Goal: Task Accomplishment & Management: Use online tool/utility

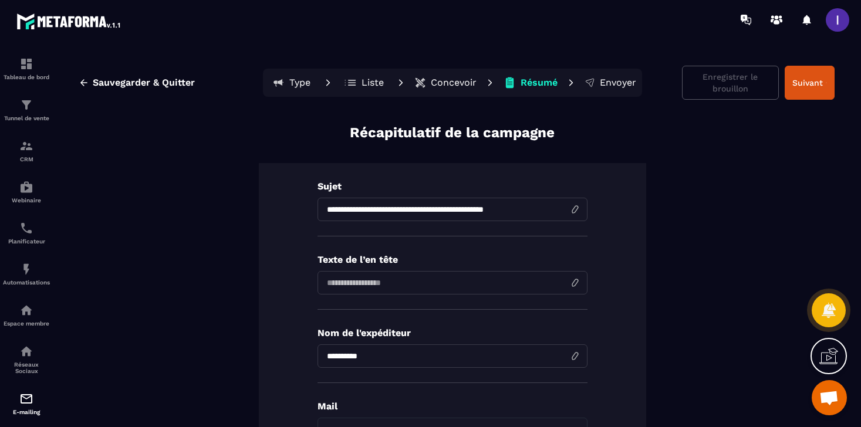
click at [441, 83] on p "Concevoir" at bounding box center [454, 83] width 46 height 12
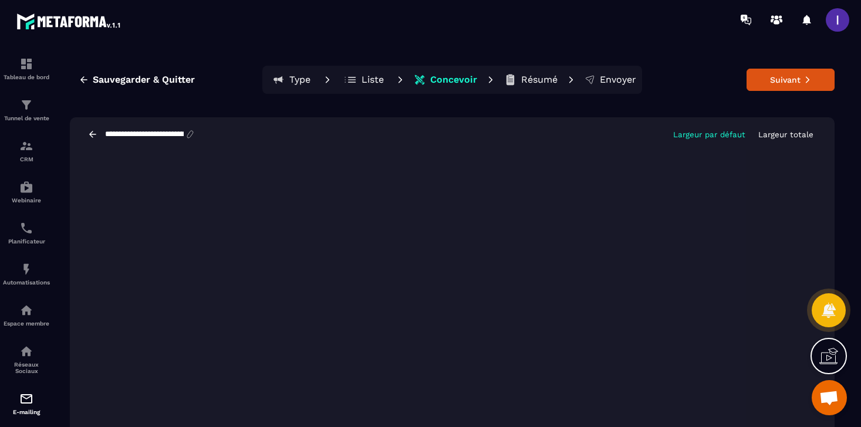
scroll to position [22, 0]
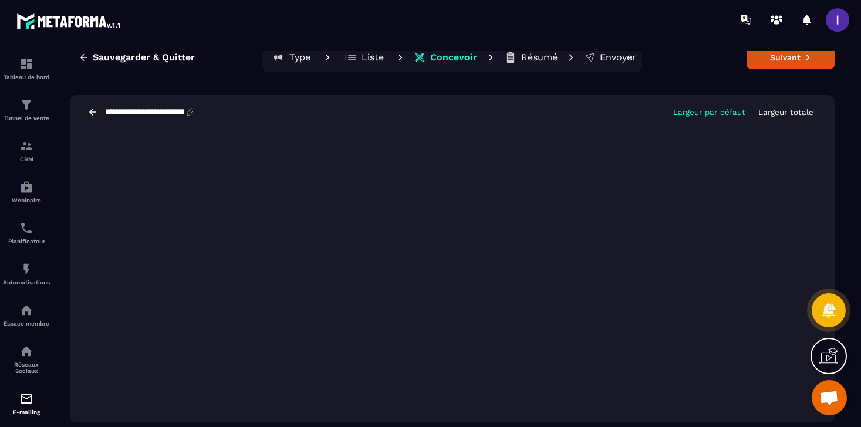
click at [808, 84] on div "**********" at bounding box center [452, 244] width 794 height 386
click at [769, 57] on button "Suivant" at bounding box center [790, 57] width 88 height 22
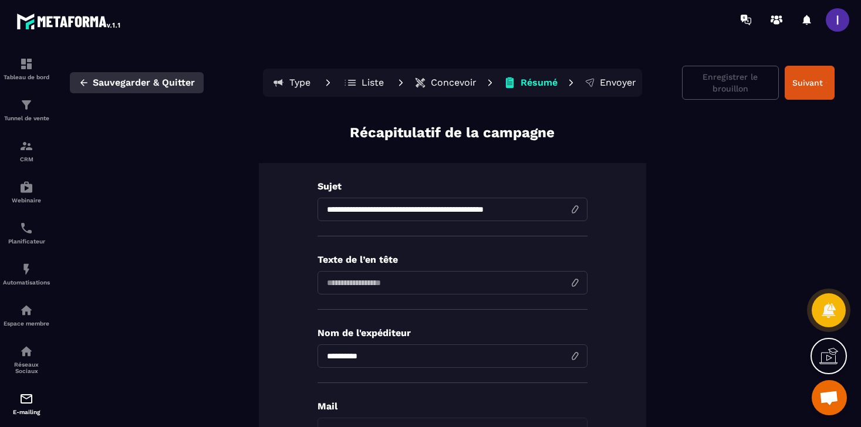
click at [121, 82] on span "Sauvegarder & Quitter" at bounding box center [144, 83] width 102 height 12
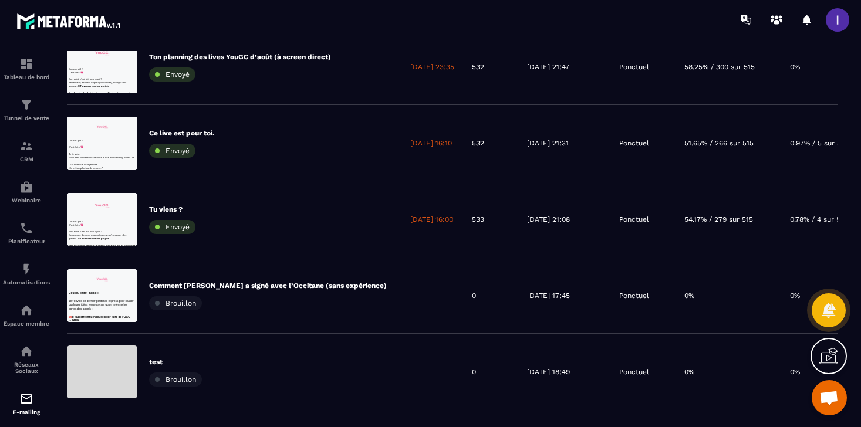
scroll to position [593, 0]
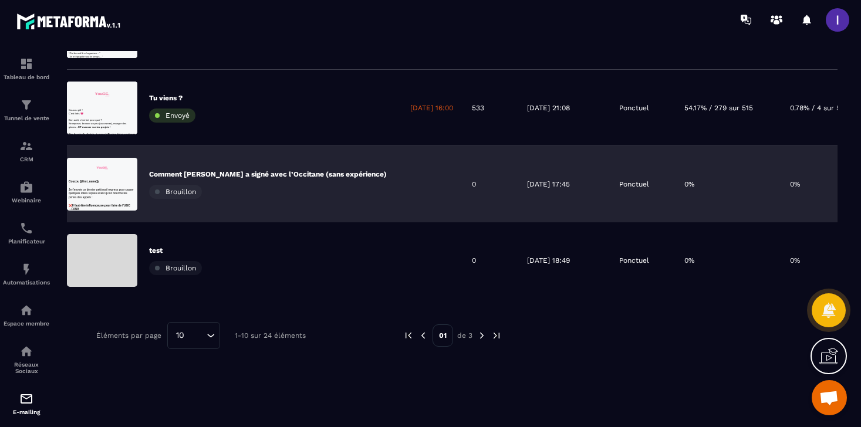
click at [272, 195] on div "Comment Marie a signé avec l’Occitane (sans expérience) Brouillon" at bounding box center [268, 184] width 238 height 29
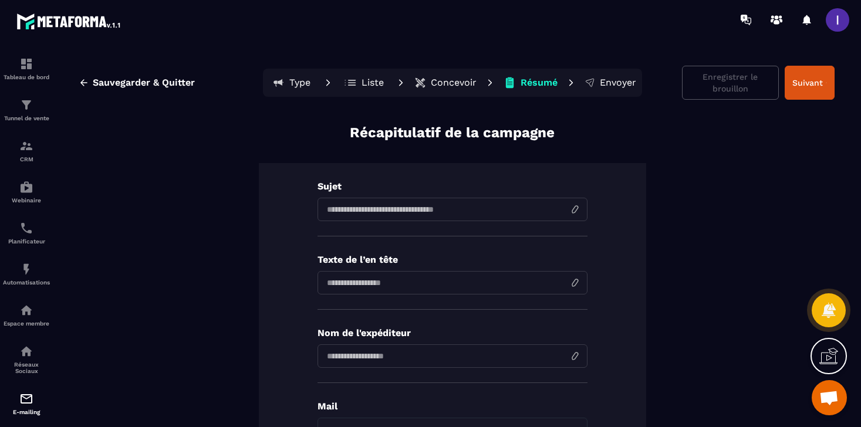
click at [442, 88] on p "Concevoir" at bounding box center [454, 83] width 46 height 12
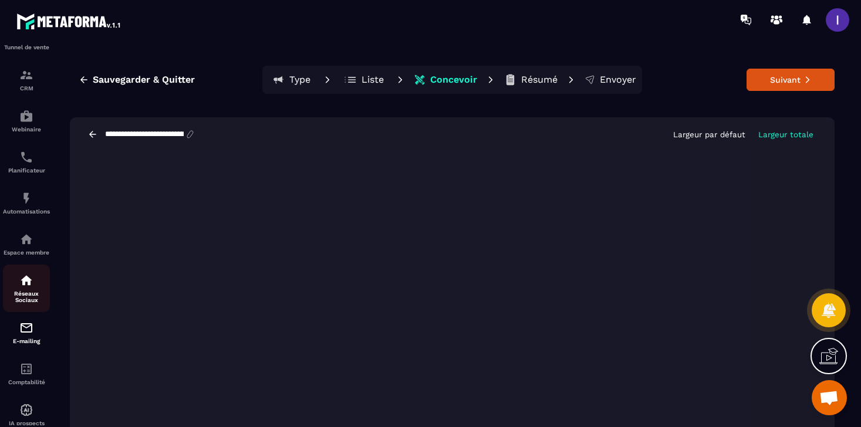
scroll to position [83, 0]
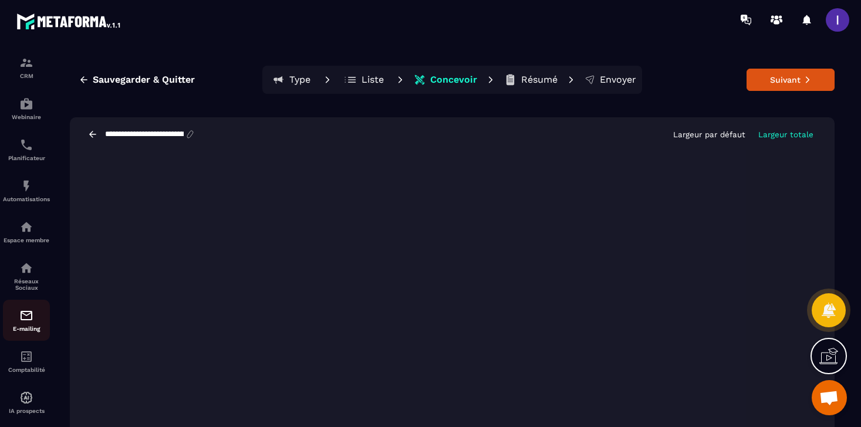
click at [34, 314] on div "E-mailing" at bounding box center [26, 320] width 47 height 23
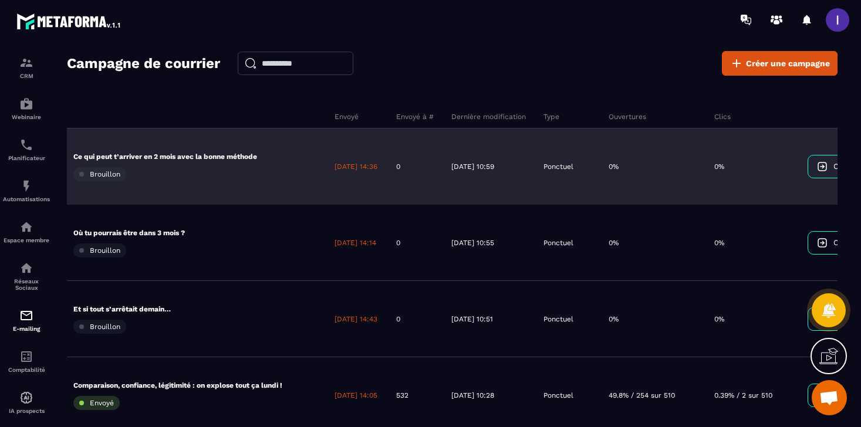
scroll to position [0, 198]
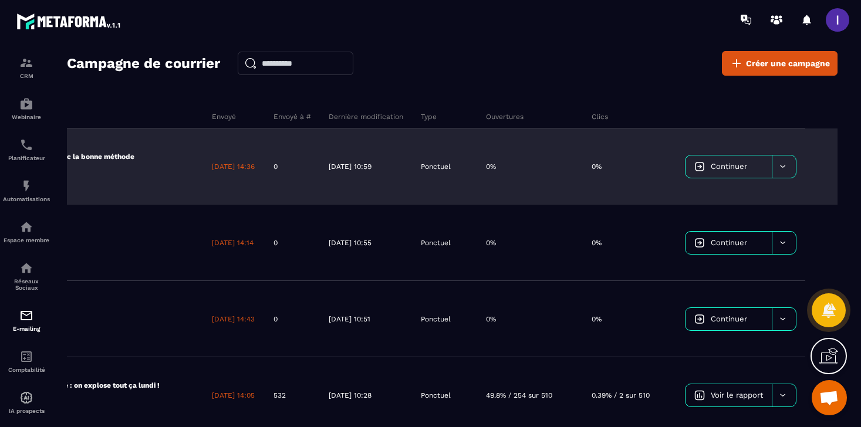
click at [785, 172] on div at bounding box center [784, 166] width 24 height 22
click at [800, 161] on div "Continuer Supprimer le campaign" at bounding box center [740, 166] width 129 height 76
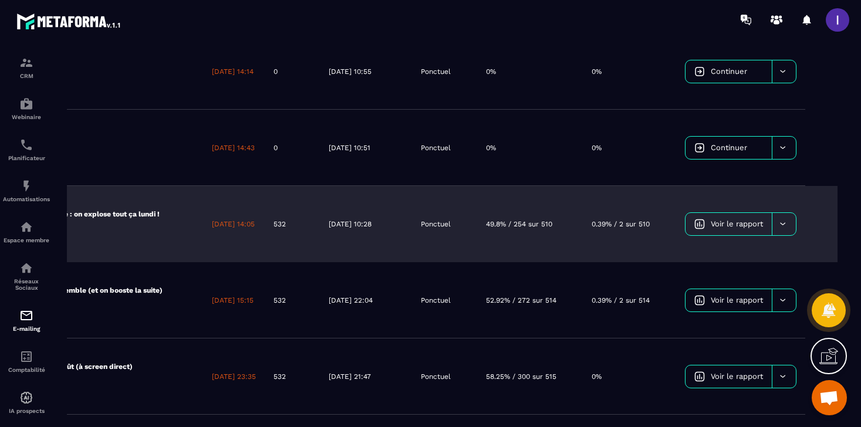
click at [784, 224] on icon at bounding box center [782, 223] width 9 height 9
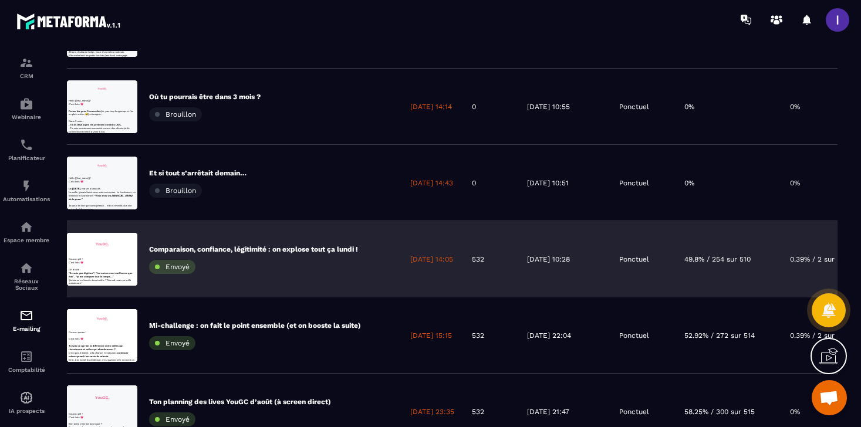
scroll to position [134, 0]
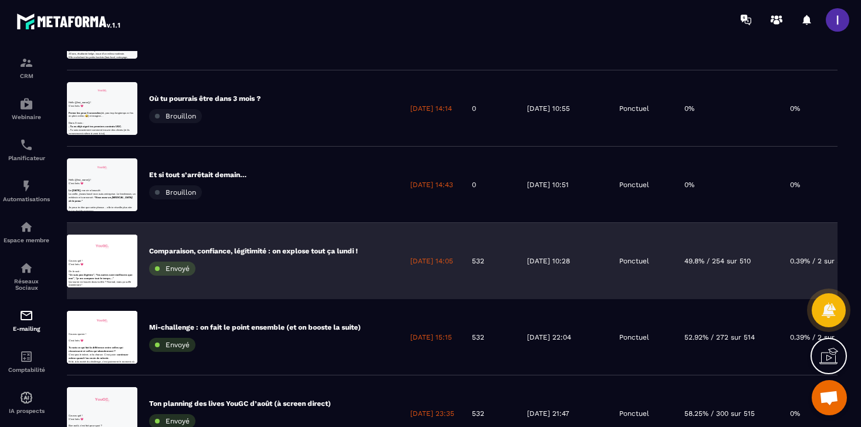
click at [533, 208] on div "15/08/2025 10:51" at bounding box center [564, 185] width 92 height 76
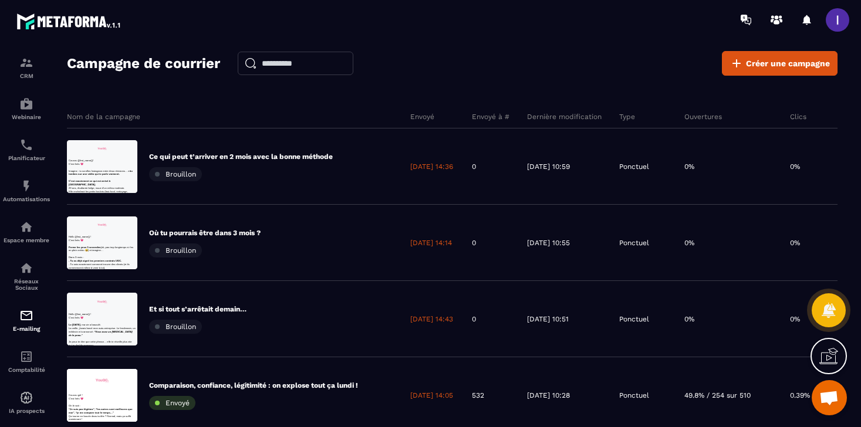
scroll to position [0, 1]
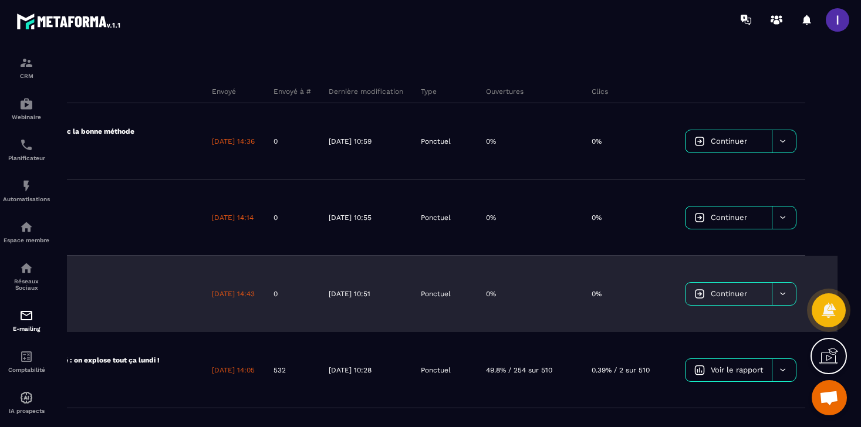
click at [784, 286] on div at bounding box center [784, 294] width 24 height 22
click at [711, 292] on span "Continuer" at bounding box center [729, 293] width 36 height 9
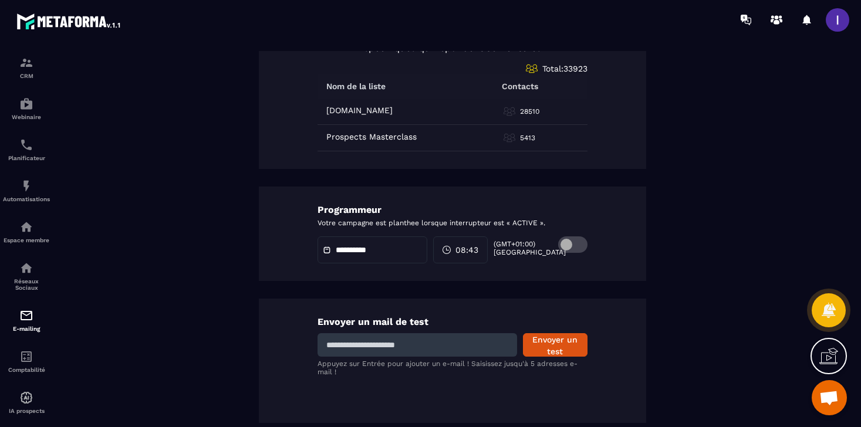
click at [452, 357] on div "Envoyer un mail de test Envoyer un test Appuyez sur Entrée pour ajouter un e-ma…" at bounding box center [452, 361] width 387 height 124
click at [442, 343] on input at bounding box center [416, 344] width 199 height 23
type input "**********"
click at [563, 349] on button "Envoyer un test" at bounding box center [555, 344] width 65 height 23
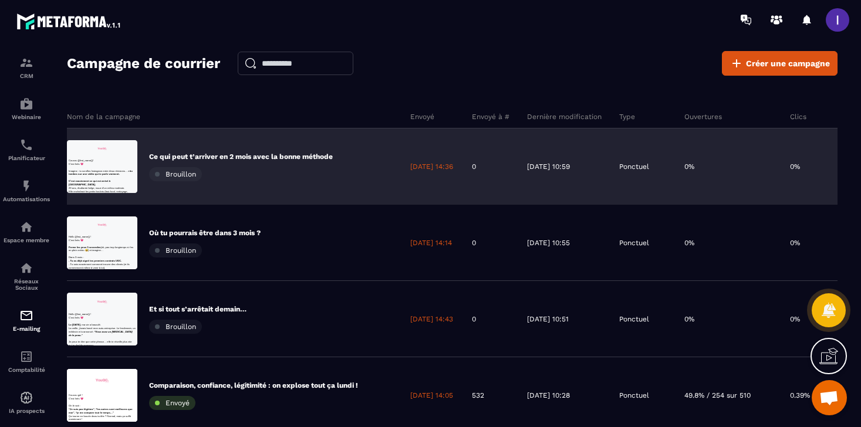
click at [261, 164] on div "Ce qui peut t’arriver en 2 mois avec la bonne méthode Brouillon" at bounding box center [241, 166] width 184 height 29
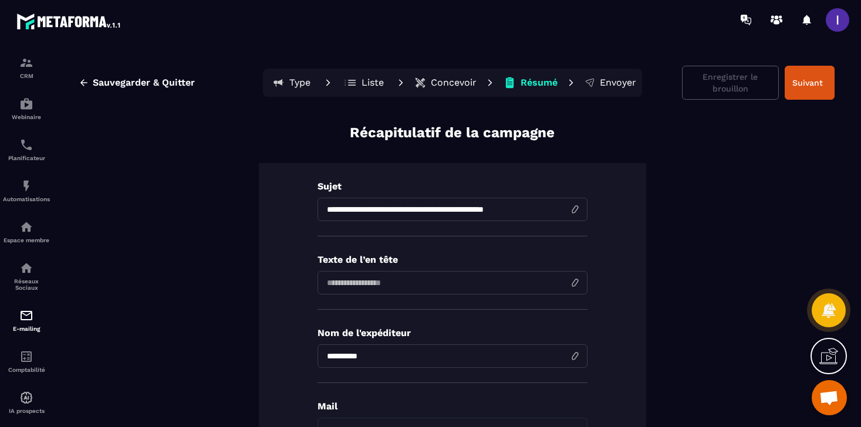
click at [454, 87] on p "Concevoir" at bounding box center [454, 83] width 46 height 12
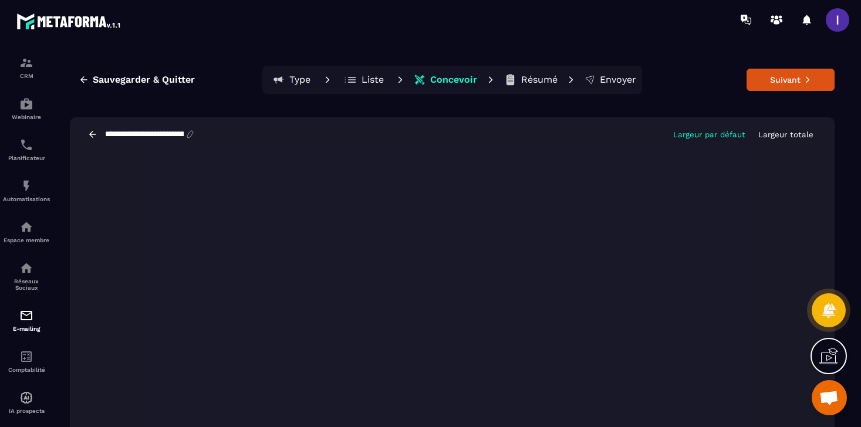
scroll to position [22, 0]
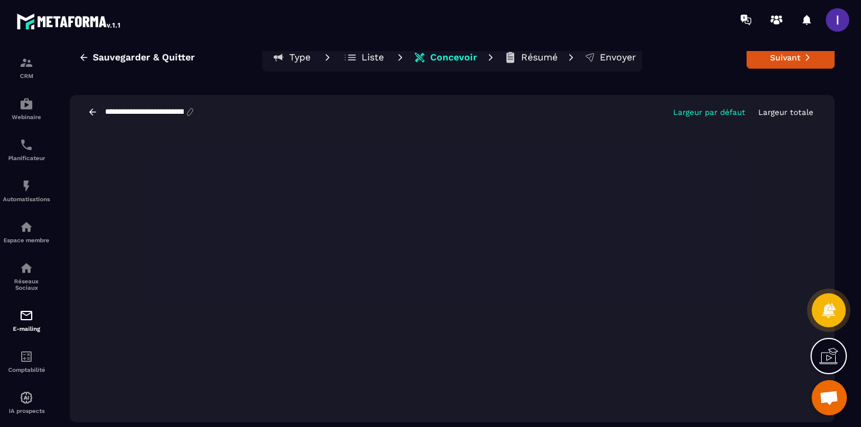
click at [777, 114] on p "Largeur totale" at bounding box center [785, 112] width 55 height 9
click at [792, 57] on button "Suivant" at bounding box center [790, 57] width 88 height 22
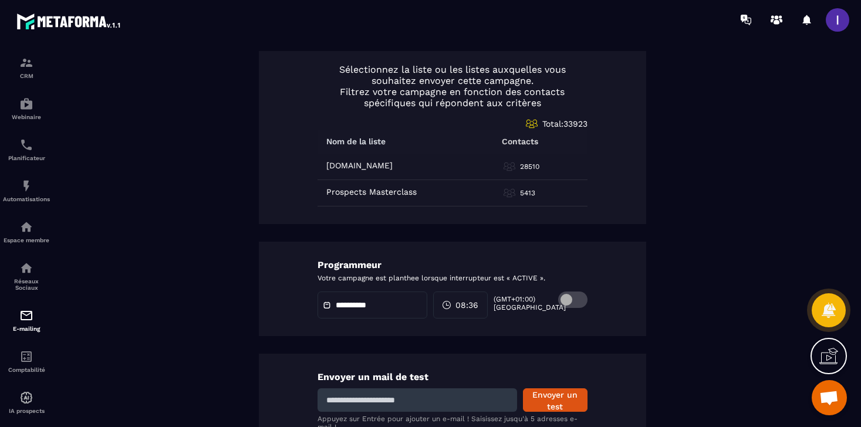
scroll to position [591, 0]
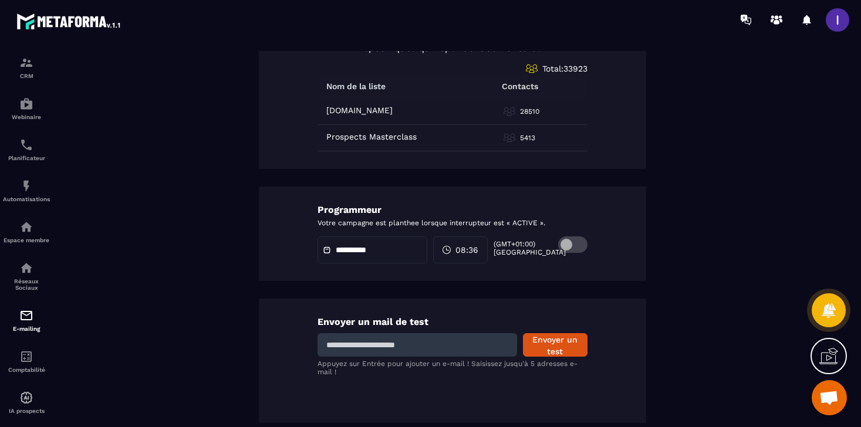
click at [415, 349] on input at bounding box center [416, 344] width 199 height 23
type input "**********"
click at [568, 346] on button "Envoyer un test" at bounding box center [555, 344] width 65 height 23
click at [26, 323] on img at bounding box center [26, 316] width 14 height 14
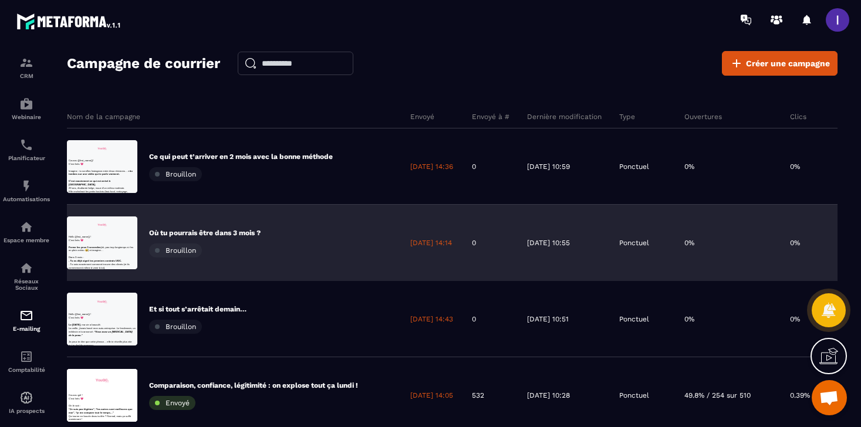
click at [234, 229] on p "Où tu pourrais être dans 3 mois ?" at bounding box center [204, 232] width 111 height 9
